Goal: Task Accomplishment & Management: Manage account settings

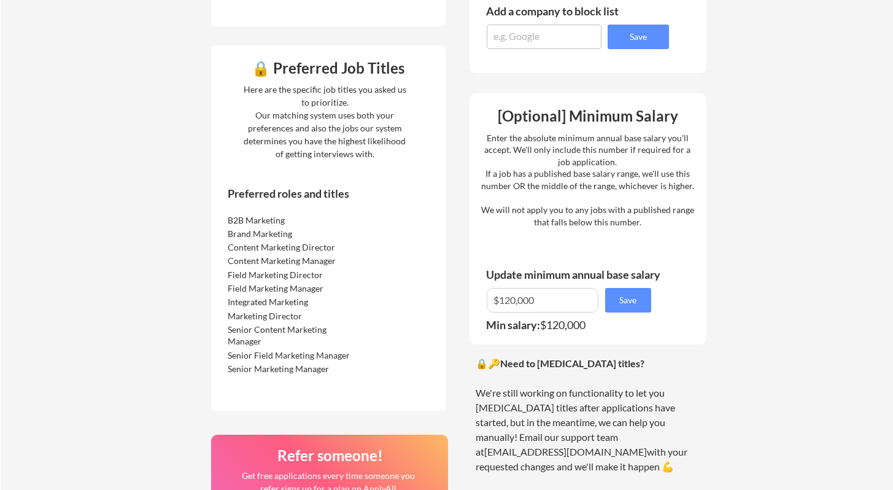
scroll to position [641, 0]
drag, startPoint x: 543, startPoint y: 301, endPoint x: 447, endPoint y: 302, distance: 95.8
click at [447, 302] on div "🔒 Application Locations List all cities where you would be able to work in-pers…" at bounding box center [459, 211] width 516 height 1102
type input "$140,000"
click at [634, 300] on button "Save" at bounding box center [628, 300] width 46 height 25
